Goal: Use online tool/utility

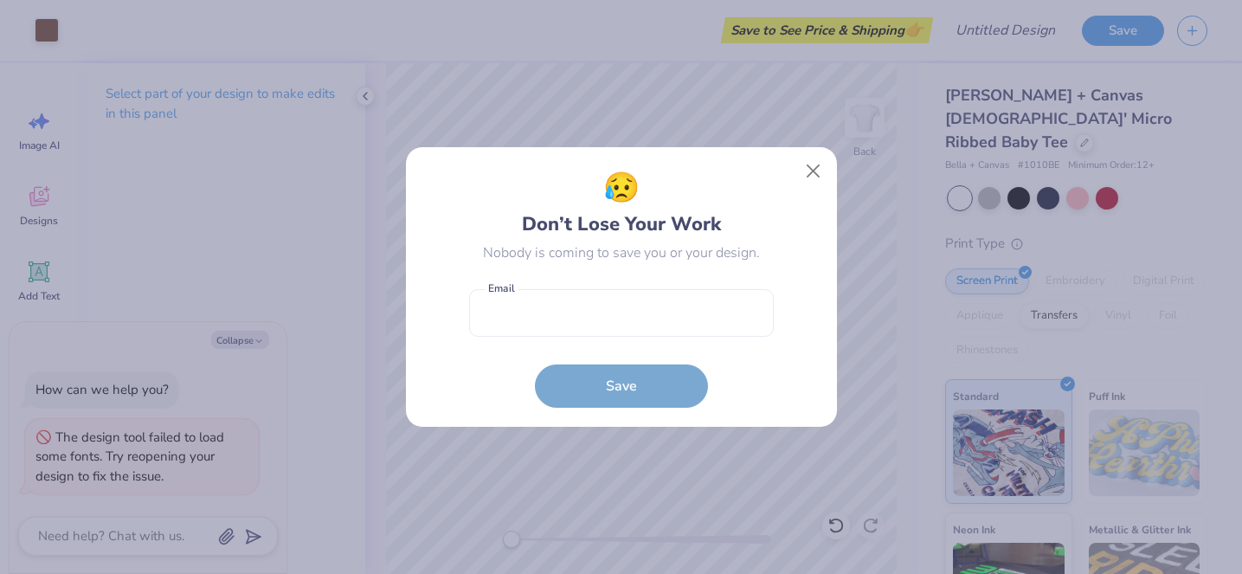
scroll to position [40, 0]
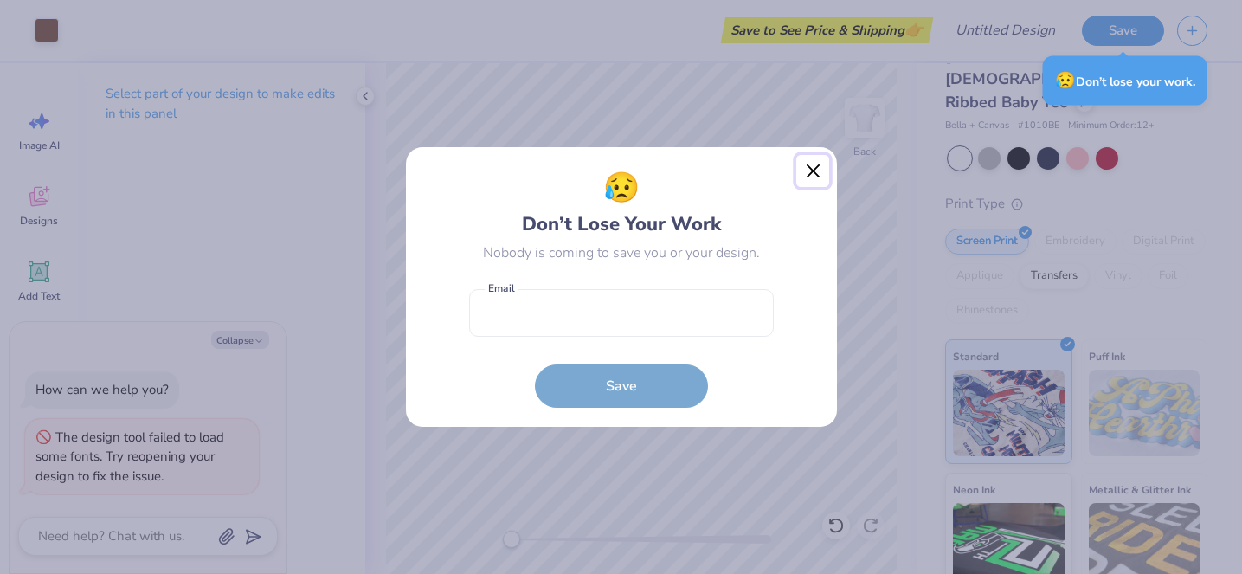
click at [801, 169] on button "Close" at bounding box center [812, 171] width 33 height 33
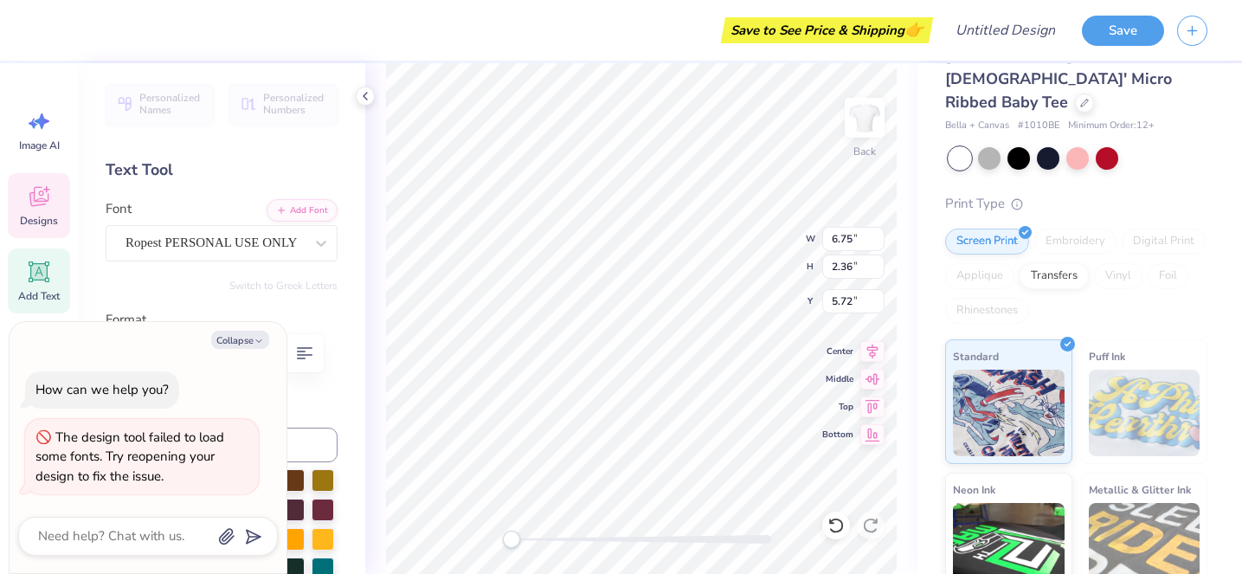
type textarea "x"
type input "4.08"
type input "2.26"
type input "3.18"
type textarea "x"
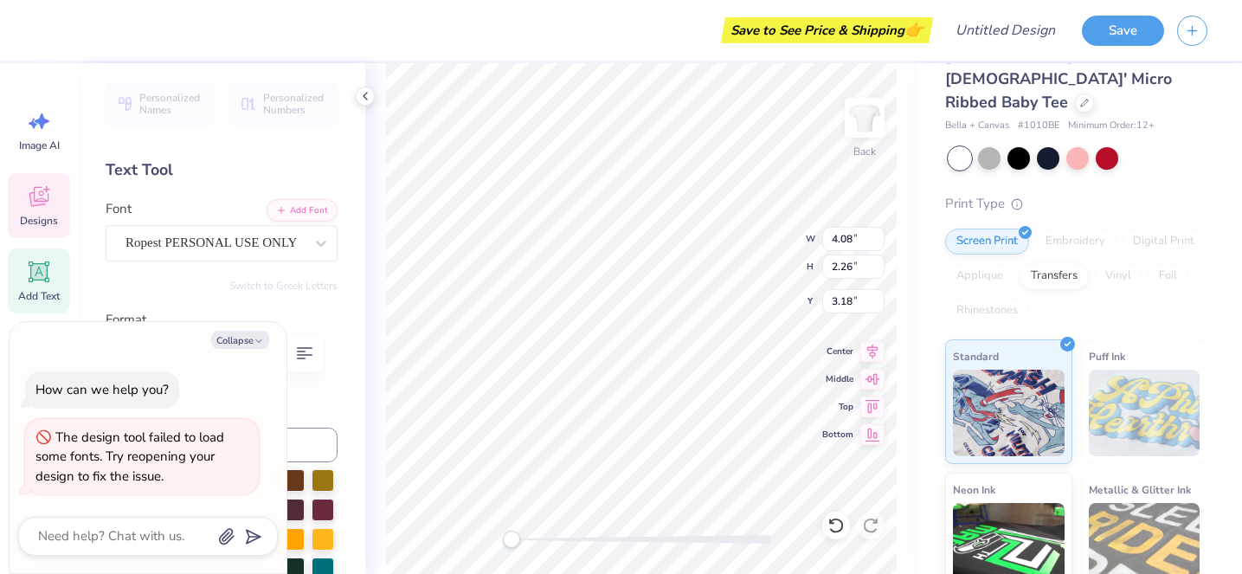
type input "6.75"
type input "2.36"
type input "5.44"
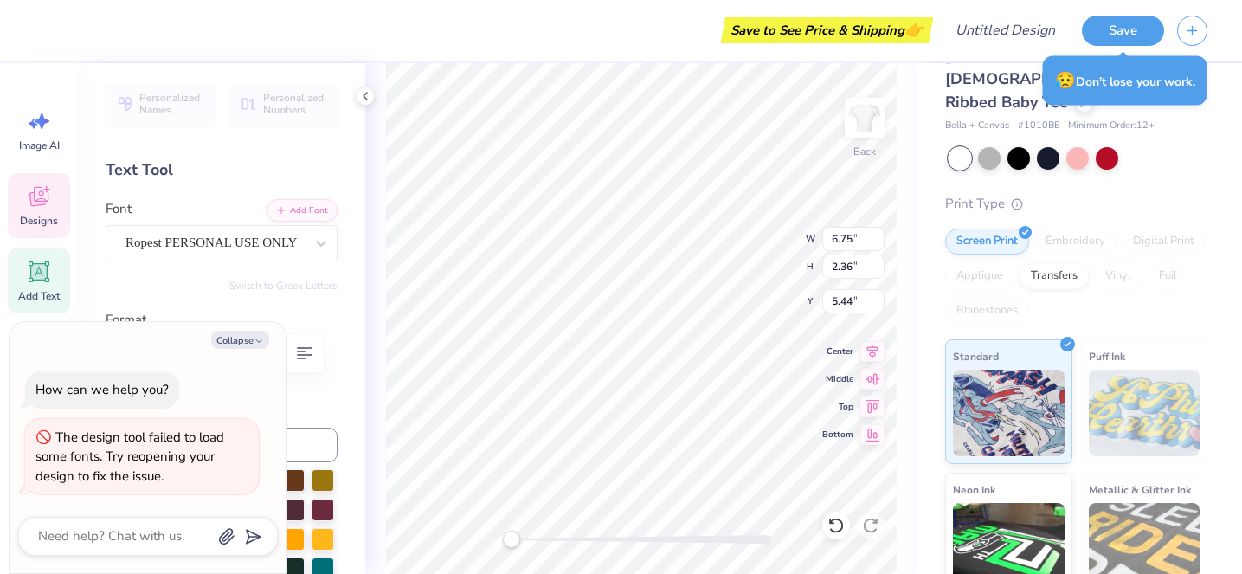
type textarea "x"
